Goal: Task Accomplishment & Management: Use online tool/utility

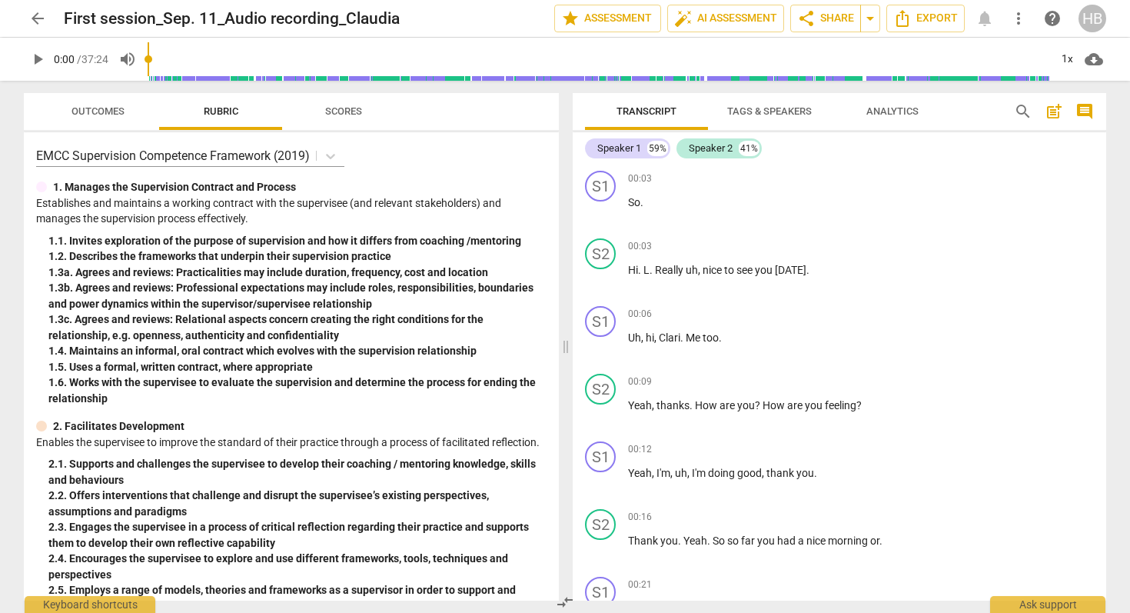
click at [1080, 110] on span "comment" at bounding box center [1084, 111] width 18 height 18
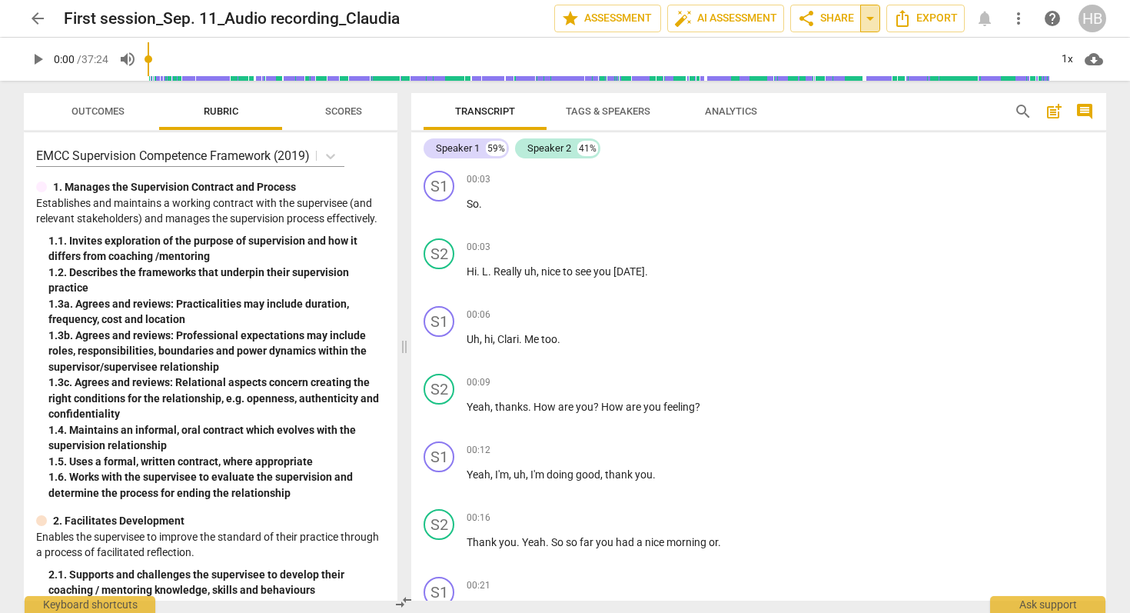
click at [871, 18] on span "arrow_drop_down" at bounding box center [870, 18] width 18 height 18
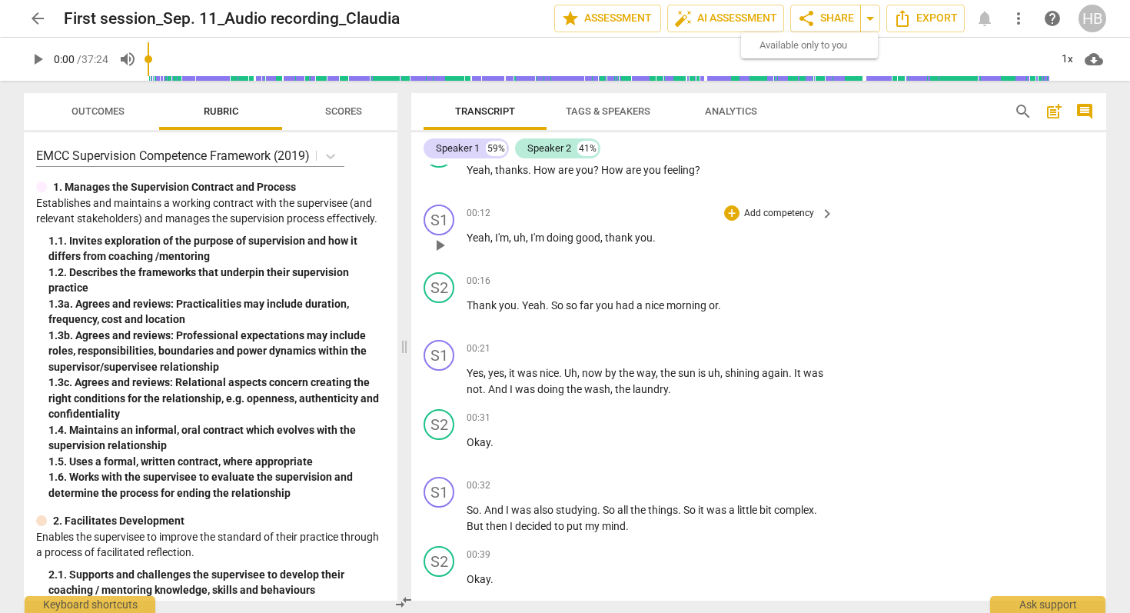
scroll to position [52, 0]
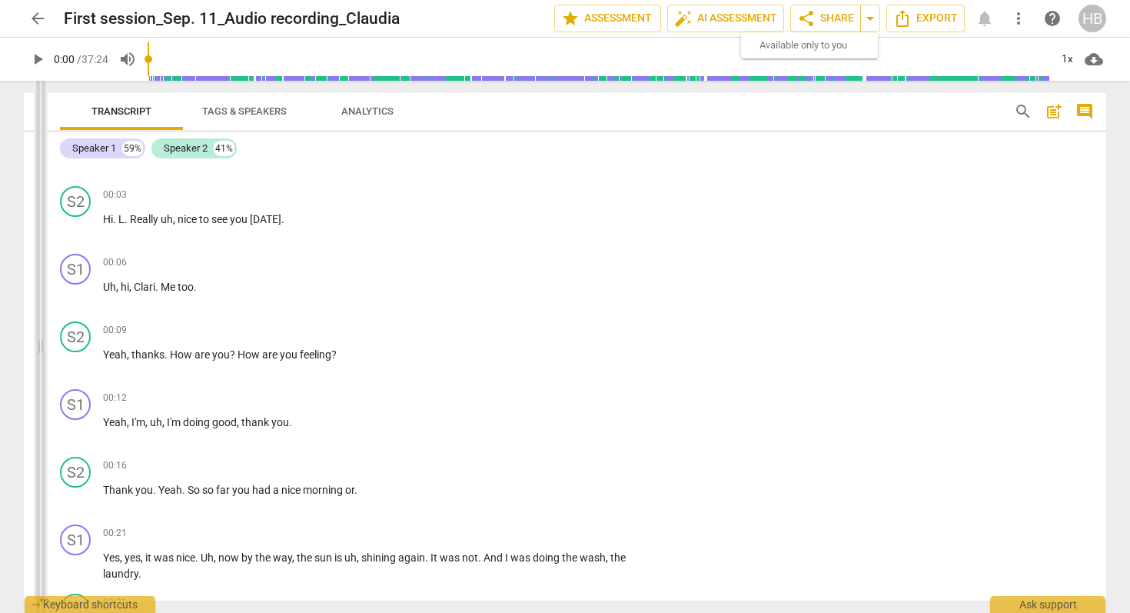
drag, startPoint x: 402, startPoint y: 102, endPoint x: 38, endPoint y: 103, distance: 363.5
click at [38, 103] on span at bounding box center [40, 347] width 9 height 532
click at [1058, 110] on span "post_add" at bounding box center [1053, 111] width 18 height 18
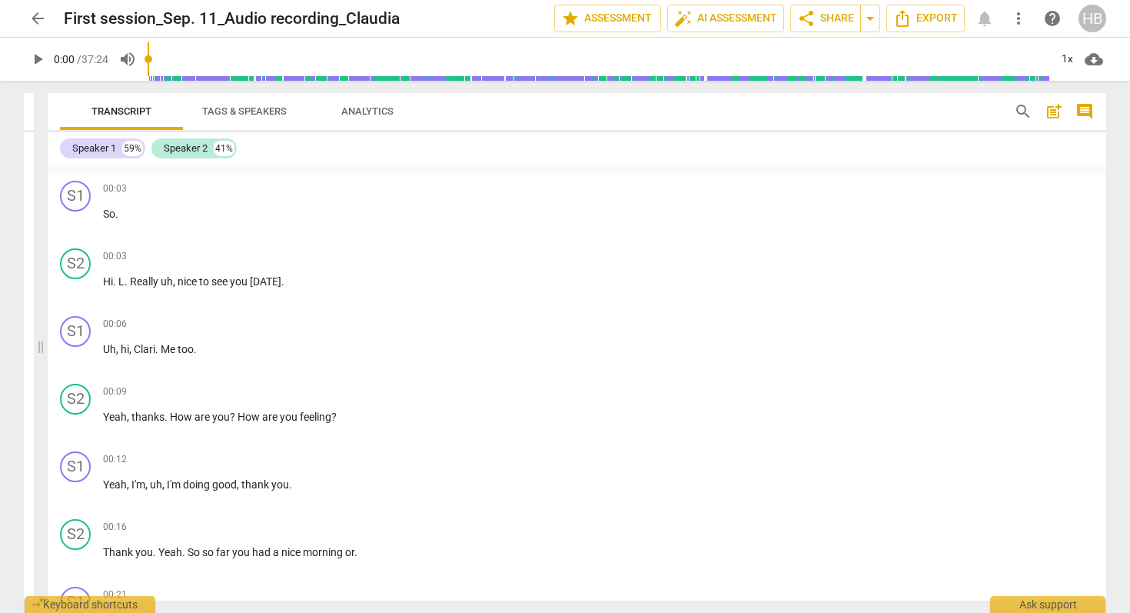
scroll to position [35, 0]
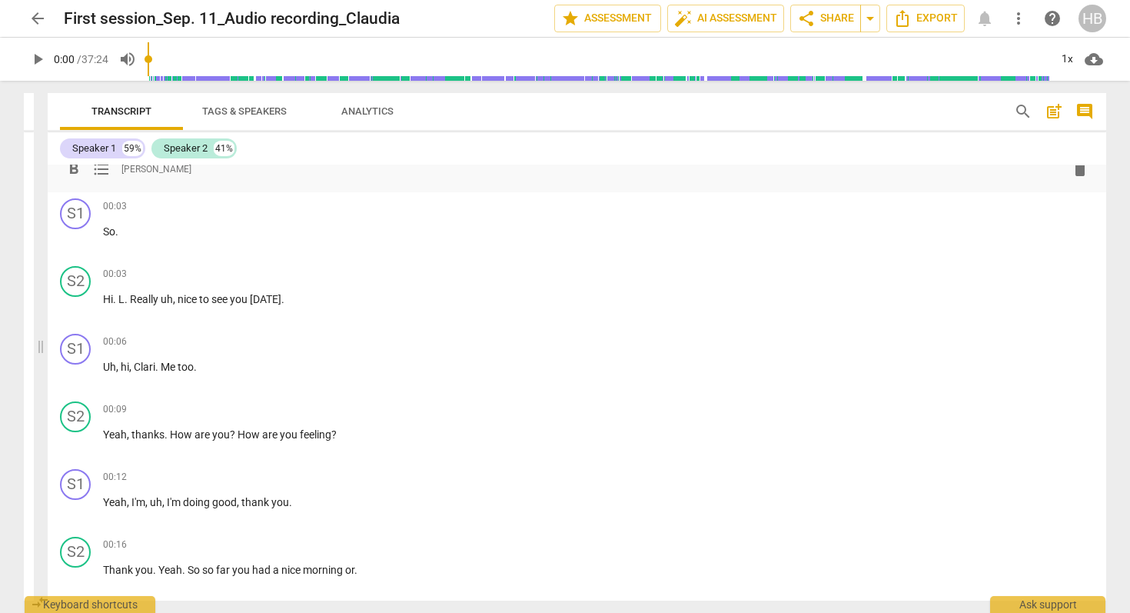
click at [1058, 110] on span "post_add" at bounding box center [1053, 111] width 18 height 18
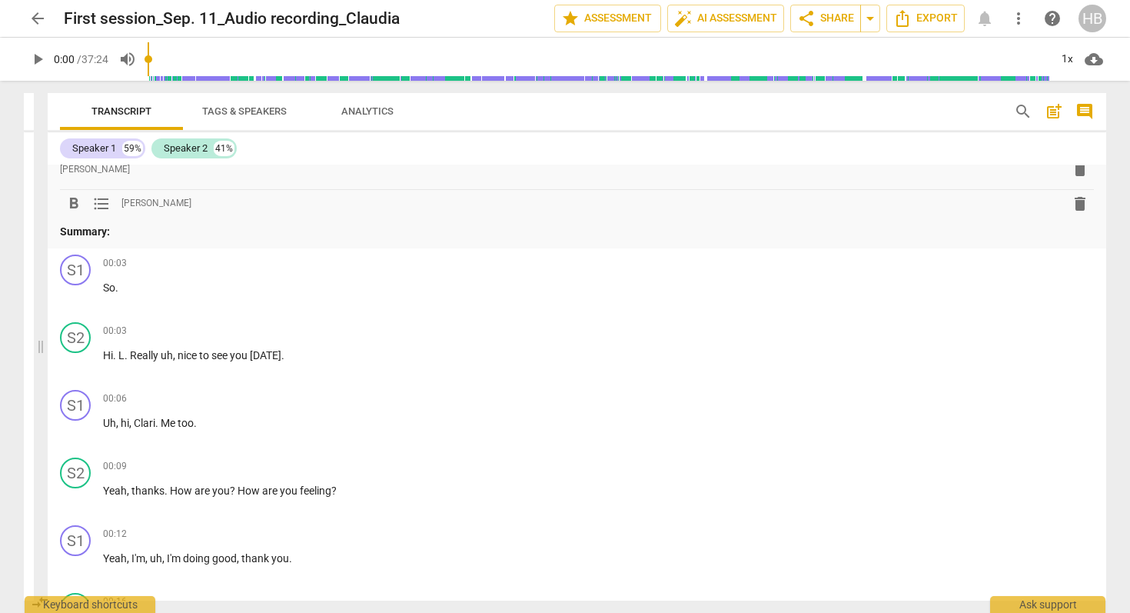
click at [98, 201] on span "format_list_bulleted" at bounding box center [101, 203] width 18 height 18
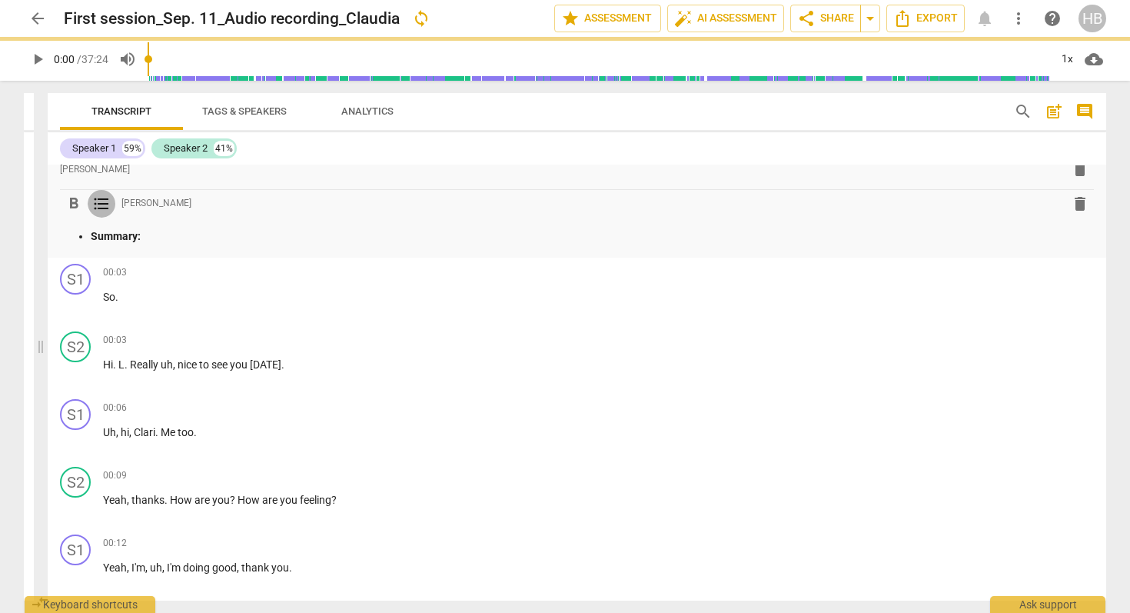
click at [98, 201] on span "format_list_bulleted" at bounding box center [101, 203] width 18 height 18
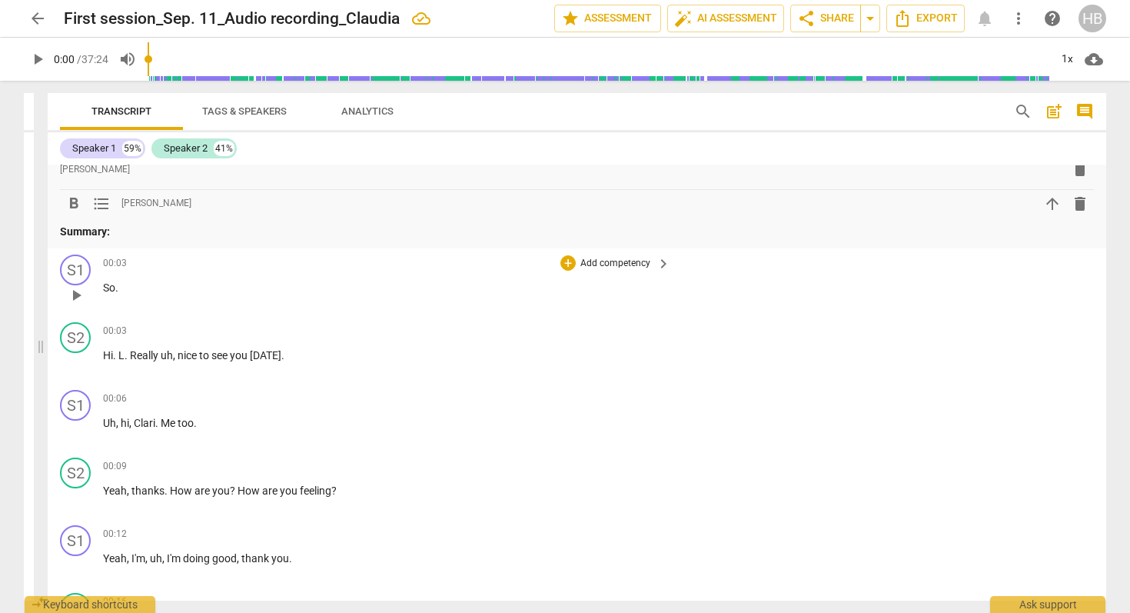
click at [151, 297] on div "00:03 + Add competency keyboard_arrow_right So ." at bounding box center [387, 281] width 569 height 55
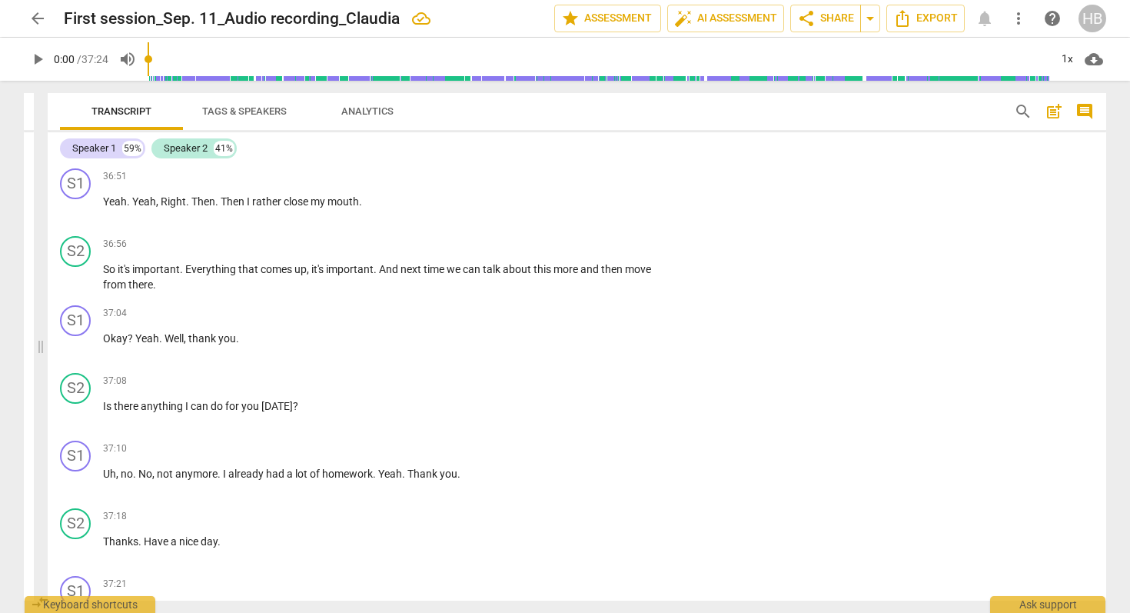
scroll to position [12422, 0]
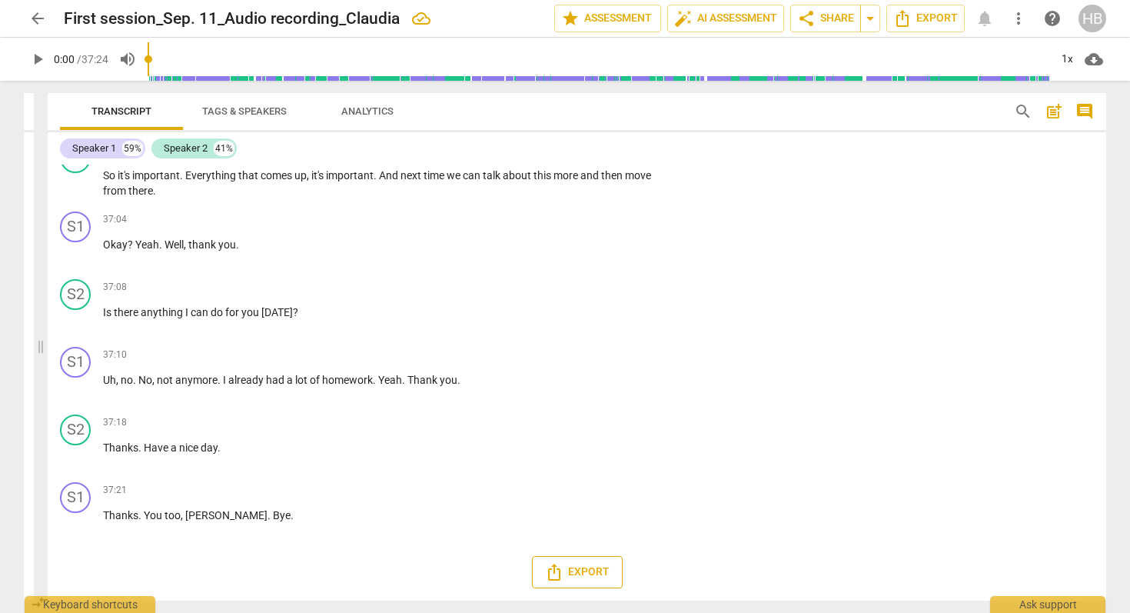
click at [569, 571] on span "Export" at bounding box center [577, 572] width 65 height 18
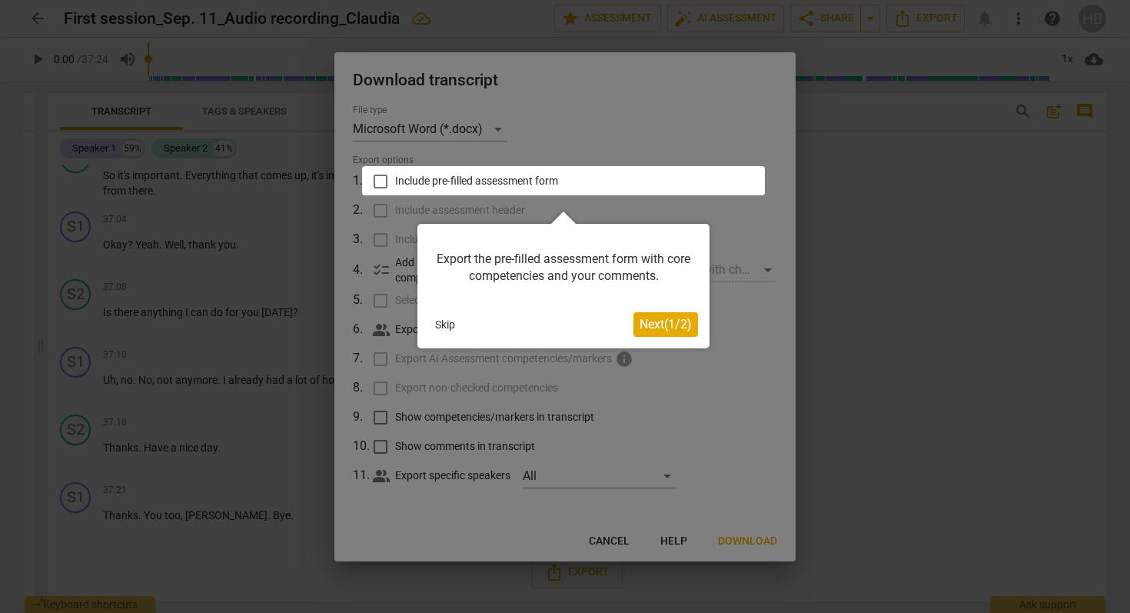
click at [658, 329] on span "Next ( 1 / 2 )" at bounding box center [665, 324] width 52 height 15
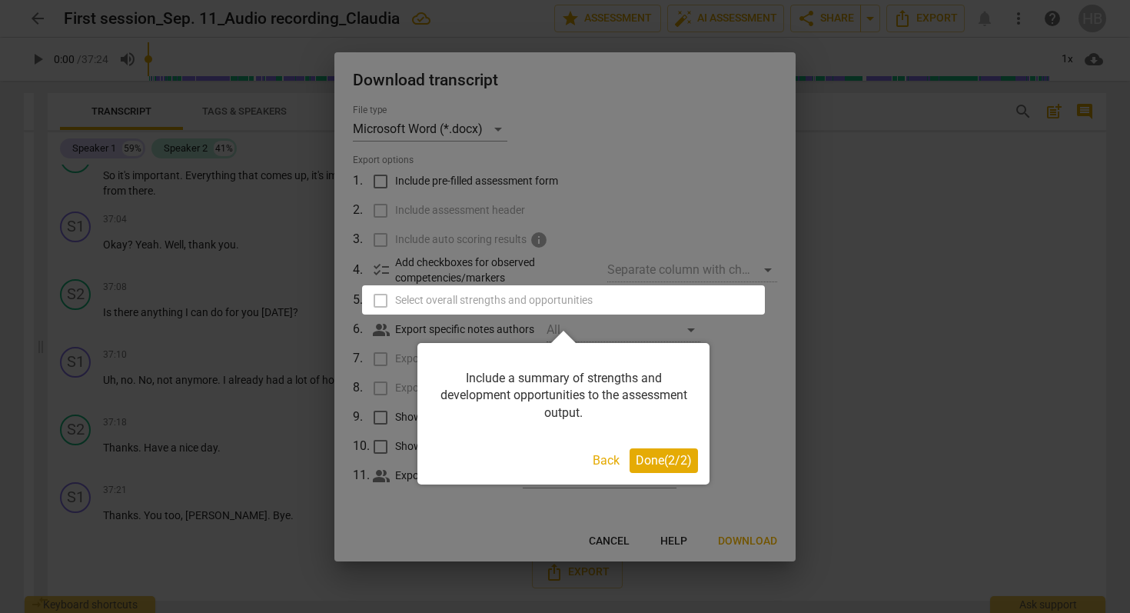
click at [646, 466] on span "Done ( 2 / 2 )" at bounding box center [664, 460] width 56 height 15
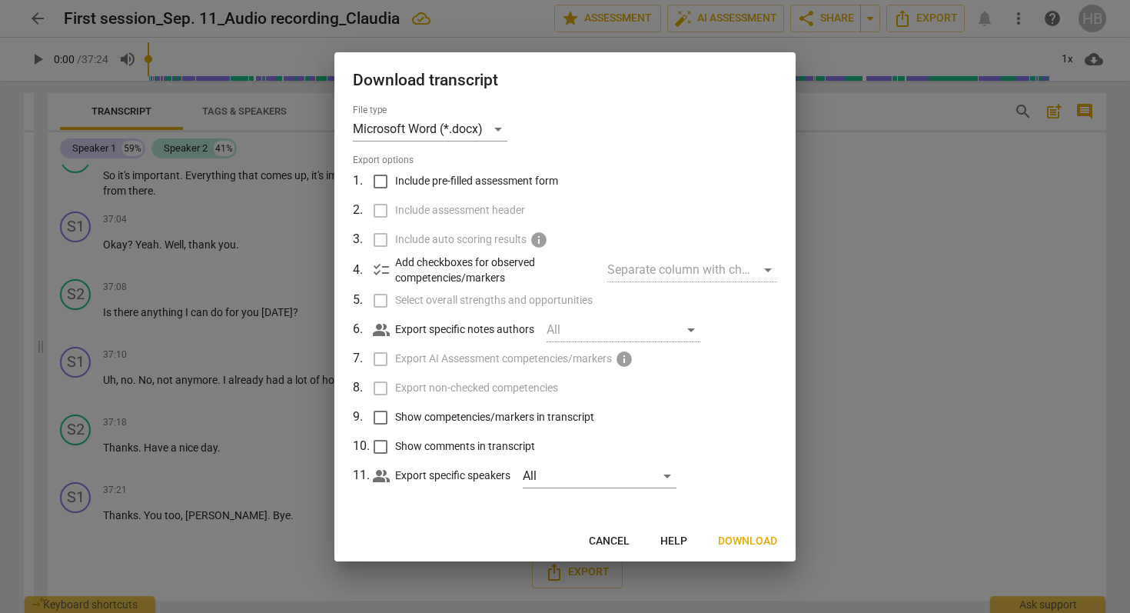
click at [732, 541] on span "Download" at bounding box center [747, 540] width 59 height 15
